Goal: Task Accomplishment & Management: Complete application form

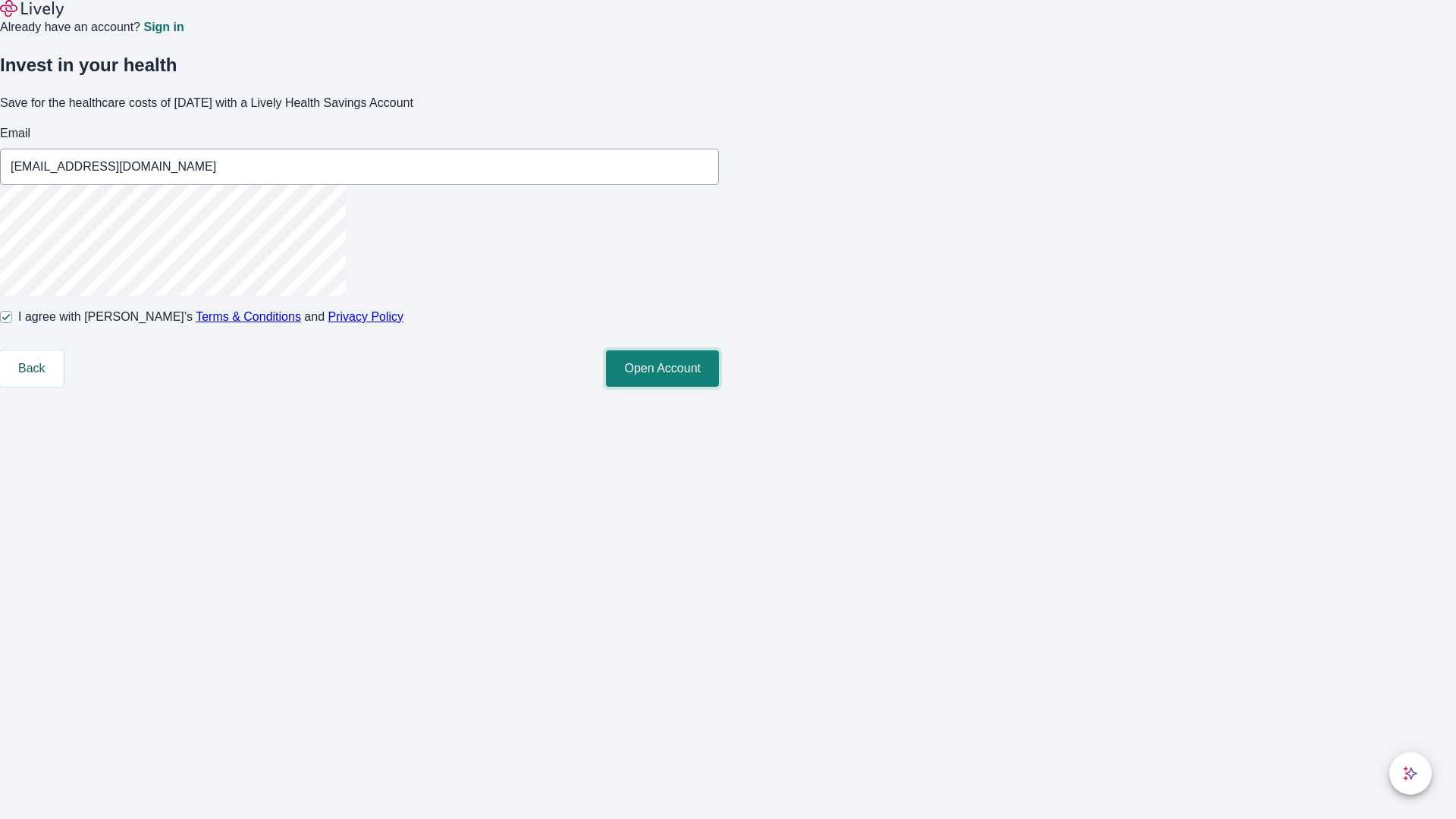
click at [719, 387] on button "Open Account" at bounding box center [662, 368] width 113 height 37
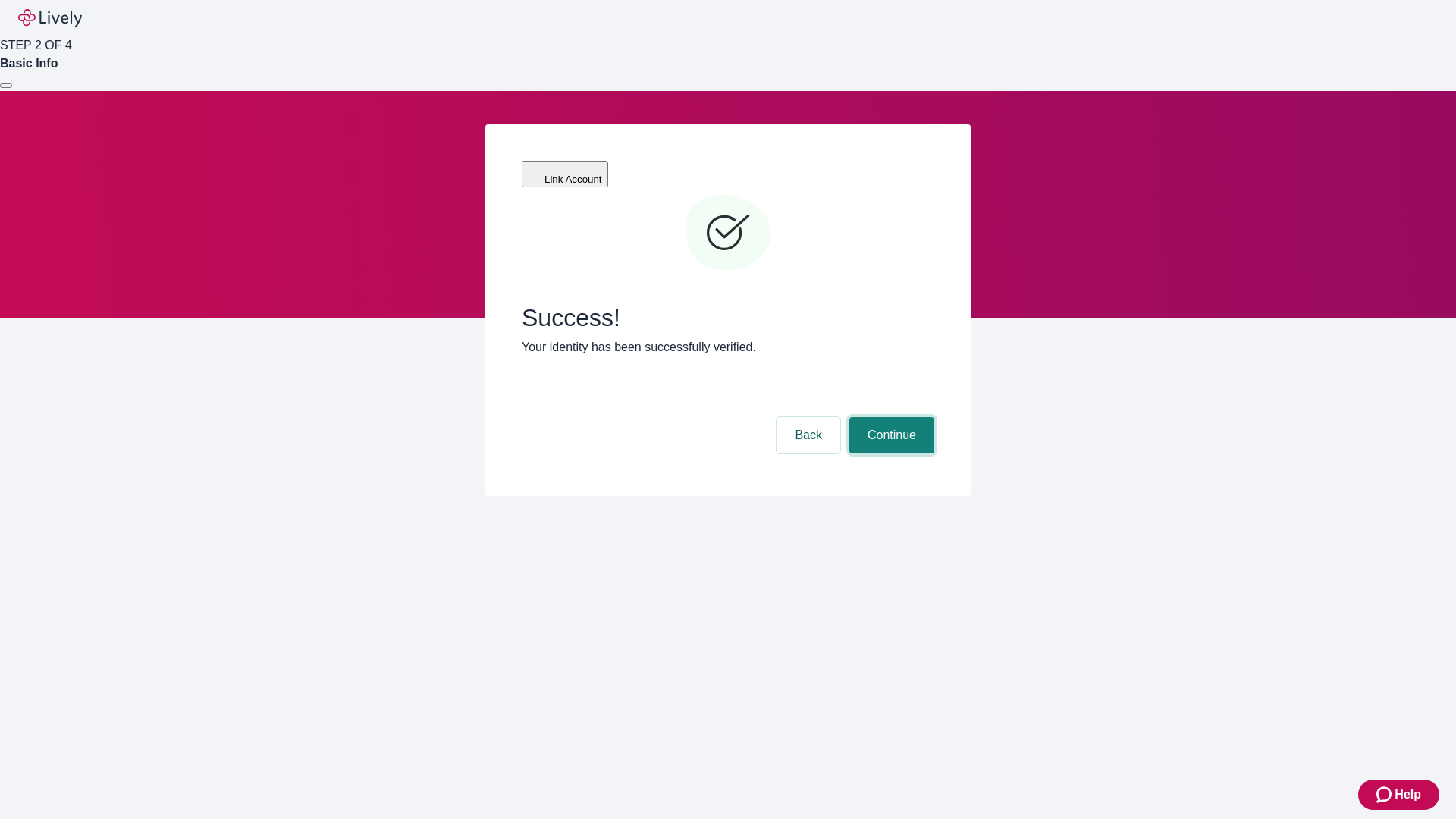
click at [890, 417] on button "Continue" at bounding box center [891, 435] width 85 height 37
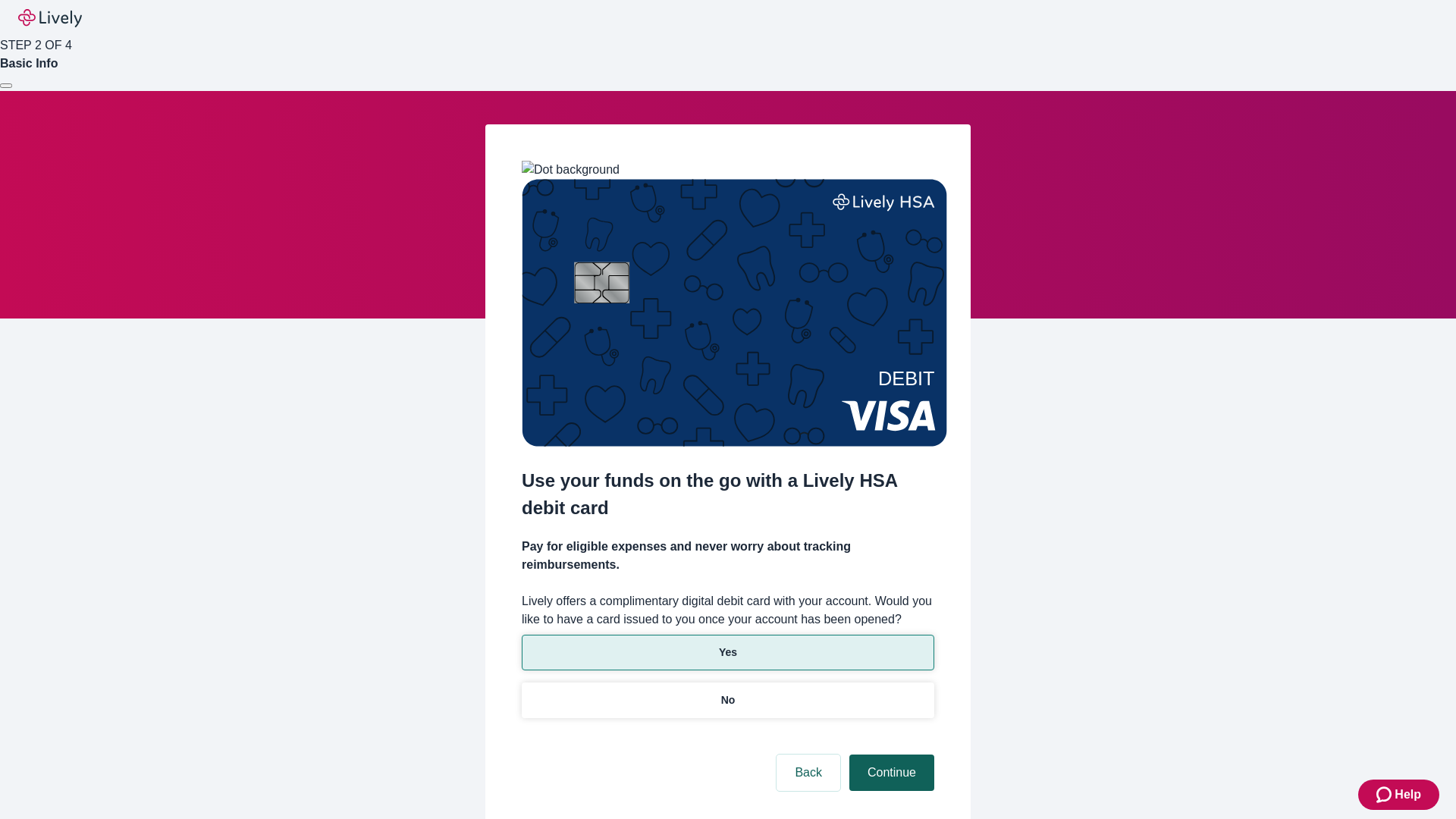
click at [728, 693] on p "No" at bounding box center [728, 700] width 14 height 16
click at [890, 754] on button "Continue" at bounding box center [891, 772] width 85 height 37
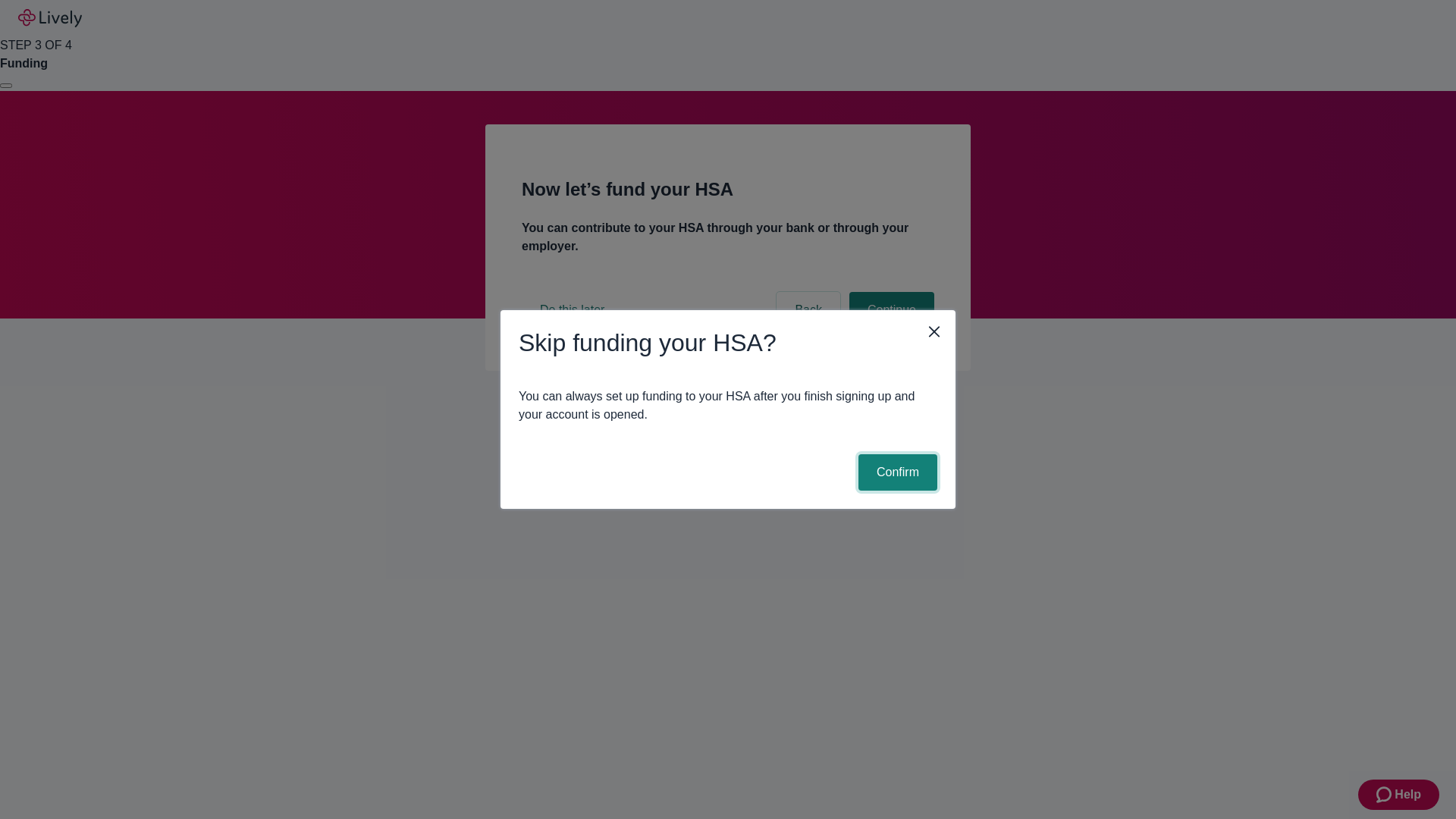
click at [896, 473] on button "Confirm" at bounding box center [898, 472] width 79 height 37
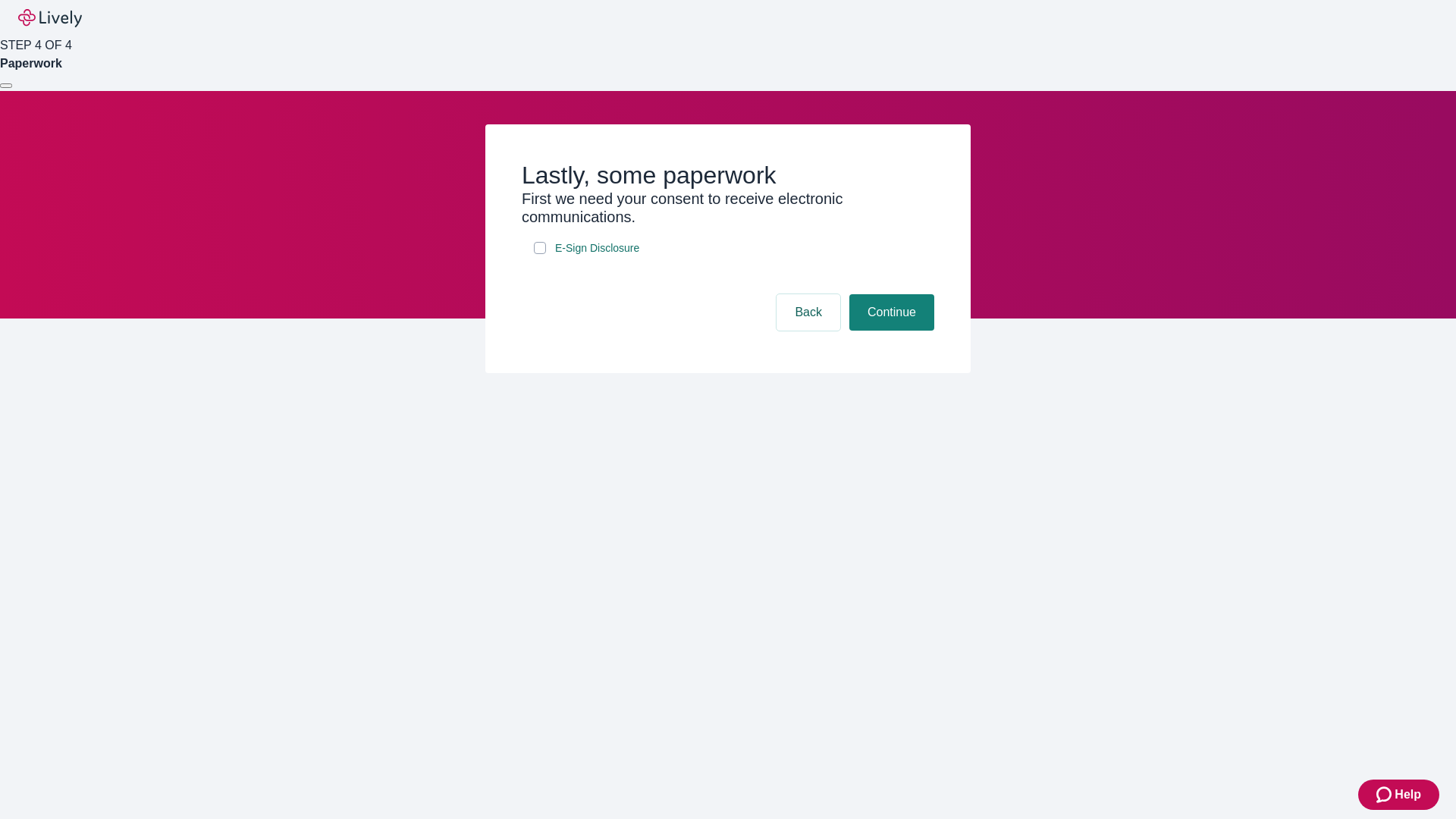
click at [540, 254] on input "E-Sign Disclosure" at bounding box center [539, 247] width 12 height 12
checkbox input "true"
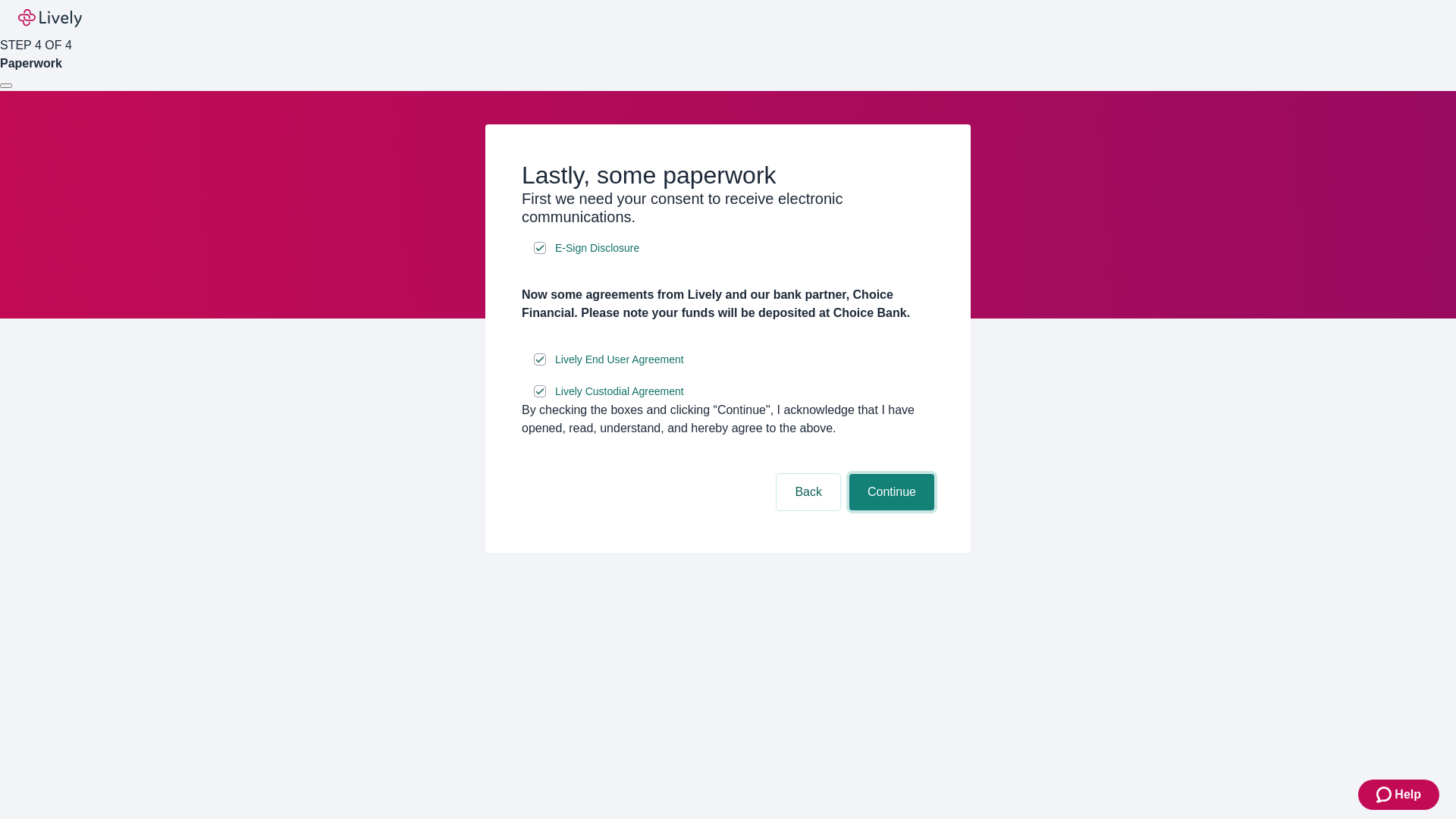
click at [890, 510] on button "Continue" at bounding box center [891, 491] width 85 height 37
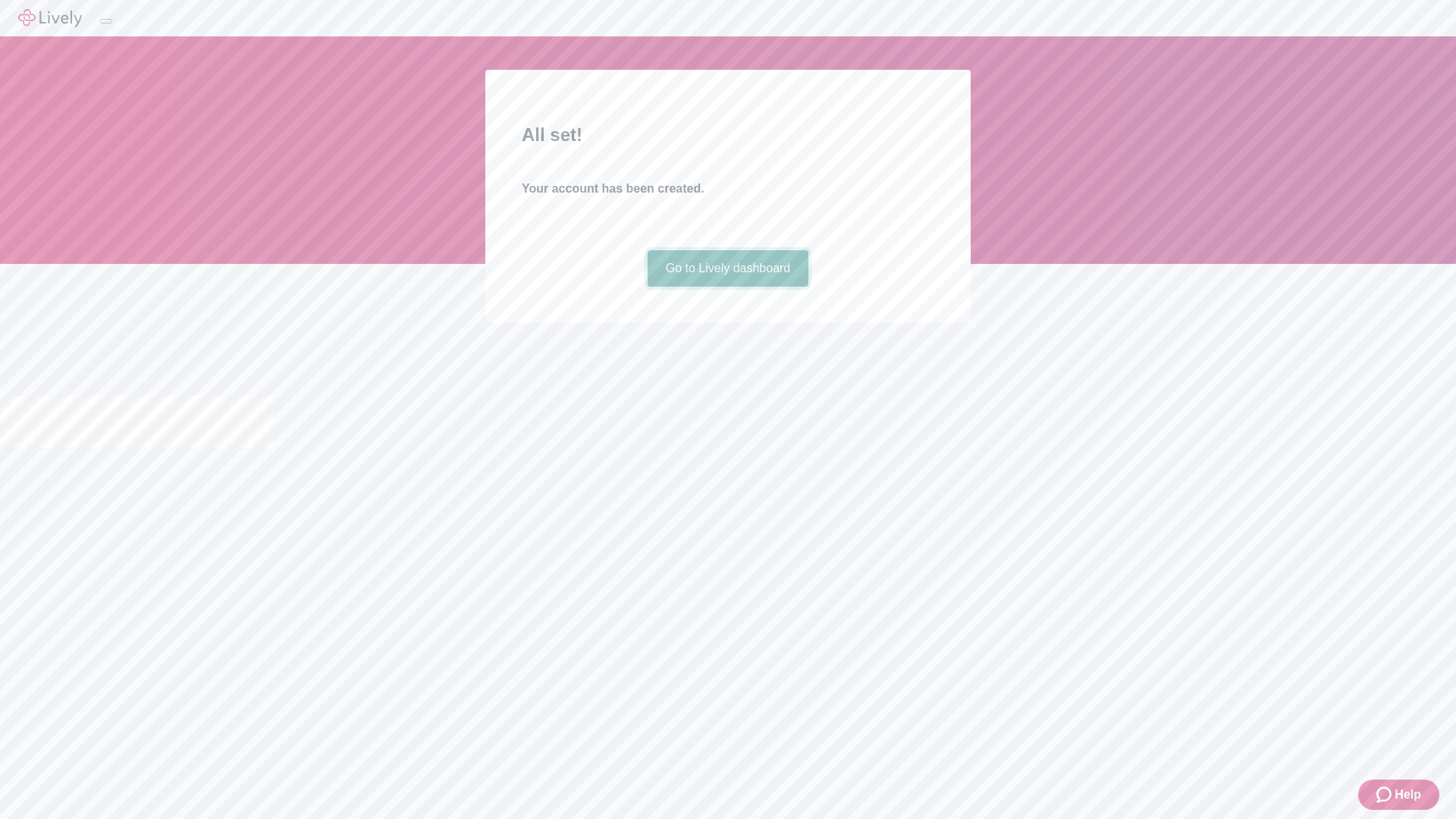
click at [728, 286] on link "Go to Lively dashboard" at bounding box center [728, 268] width 162 height 37
